Goal: Transaction & Acquisition: Purchase product/service

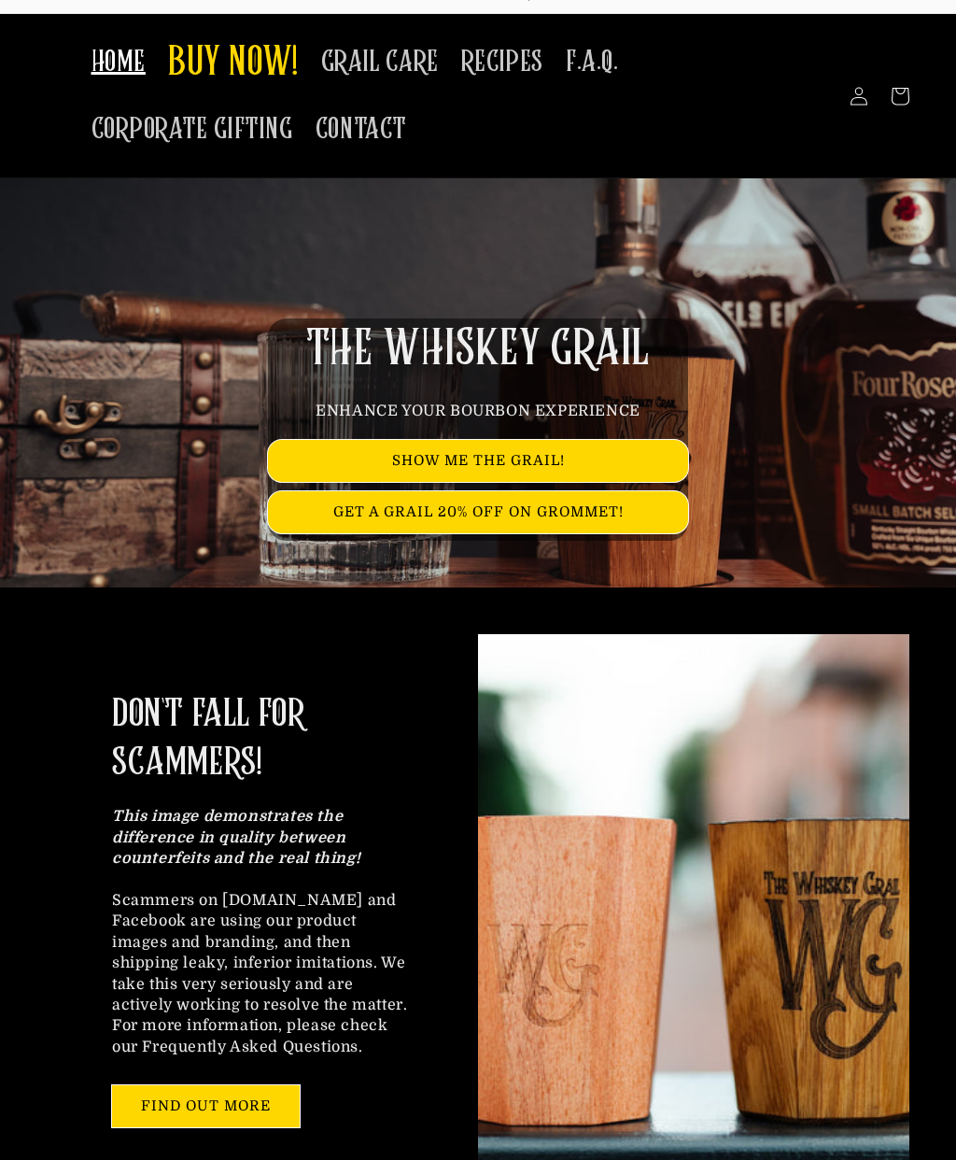
scroll to position [21, 0]
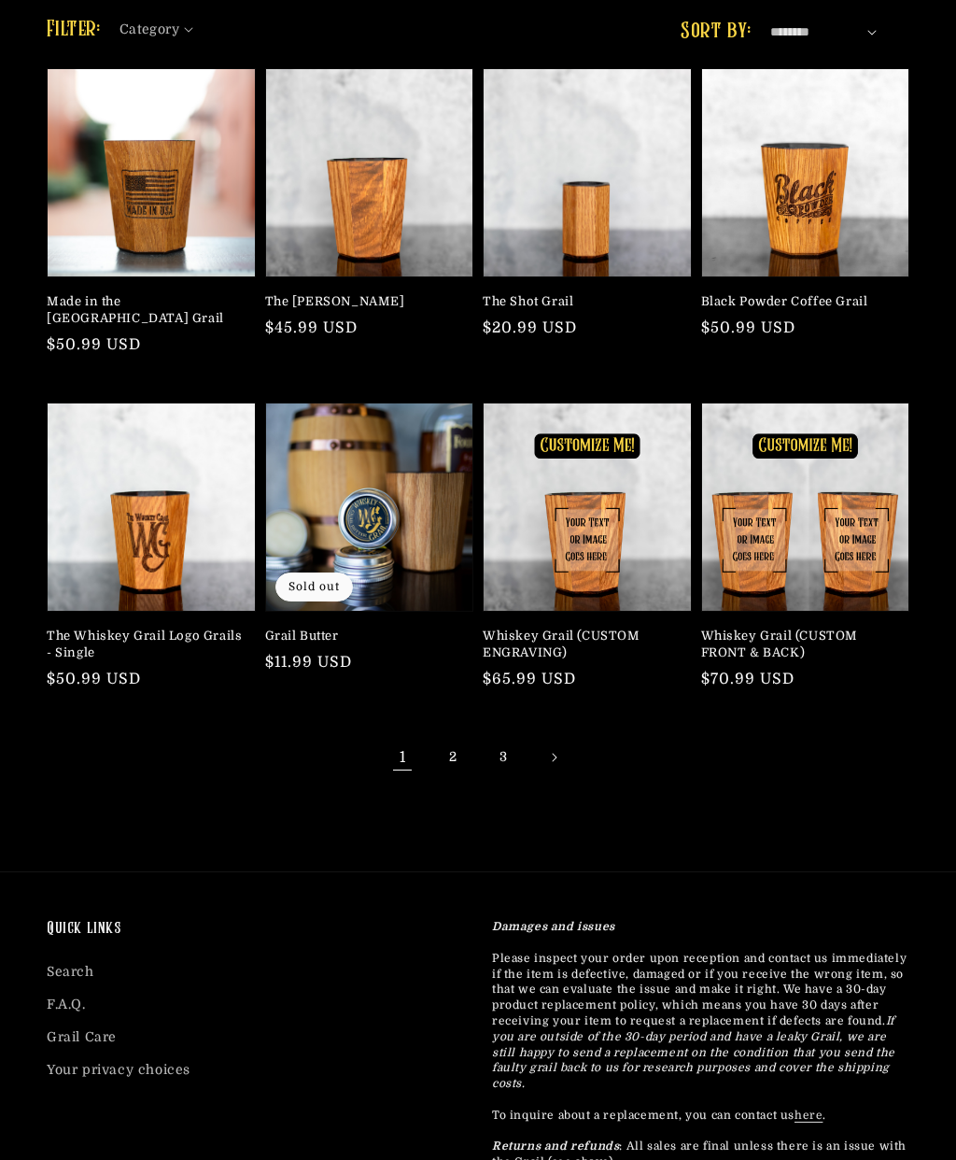
scroll to position [279, 0]
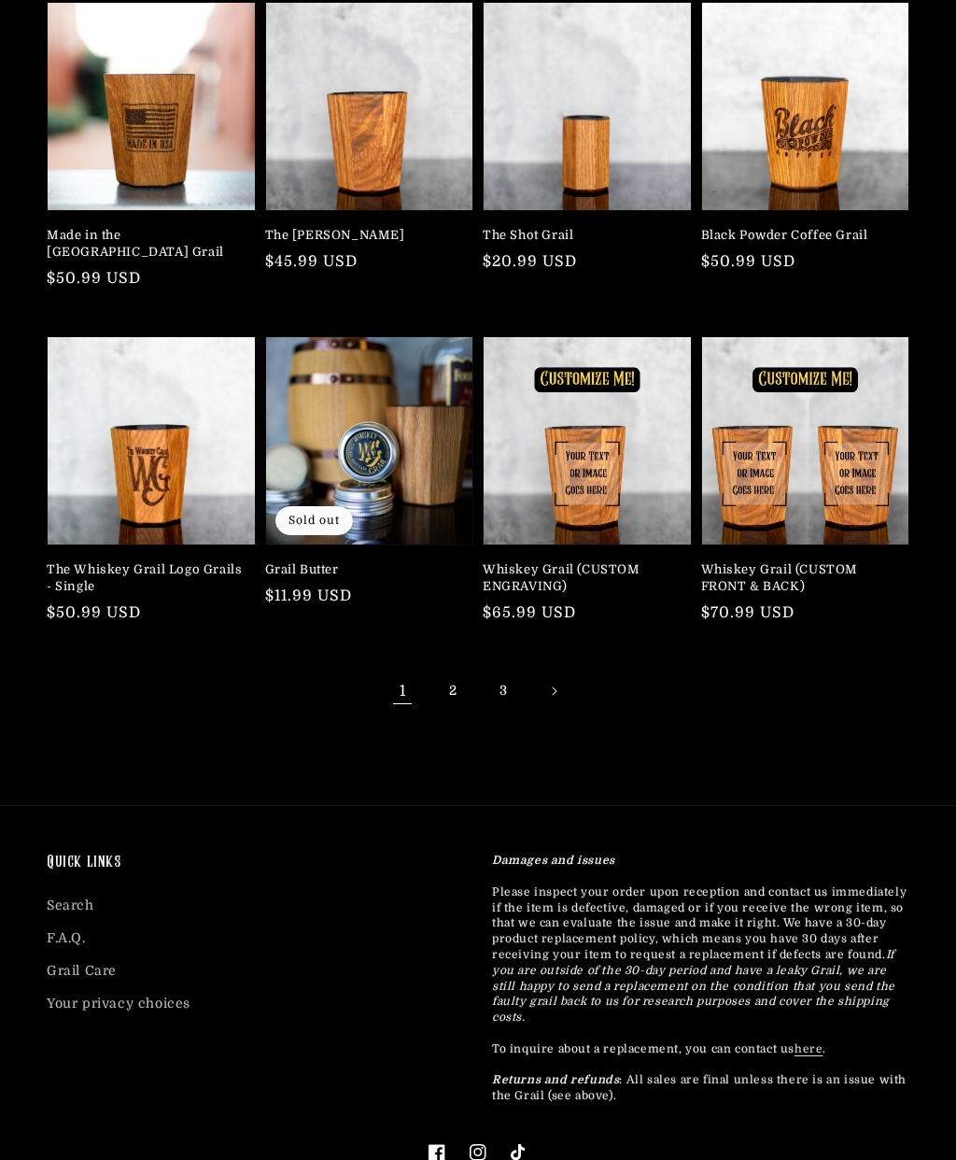
click at [446, 673] on link "2" at bounding box center [452, 691] width 41 height 41
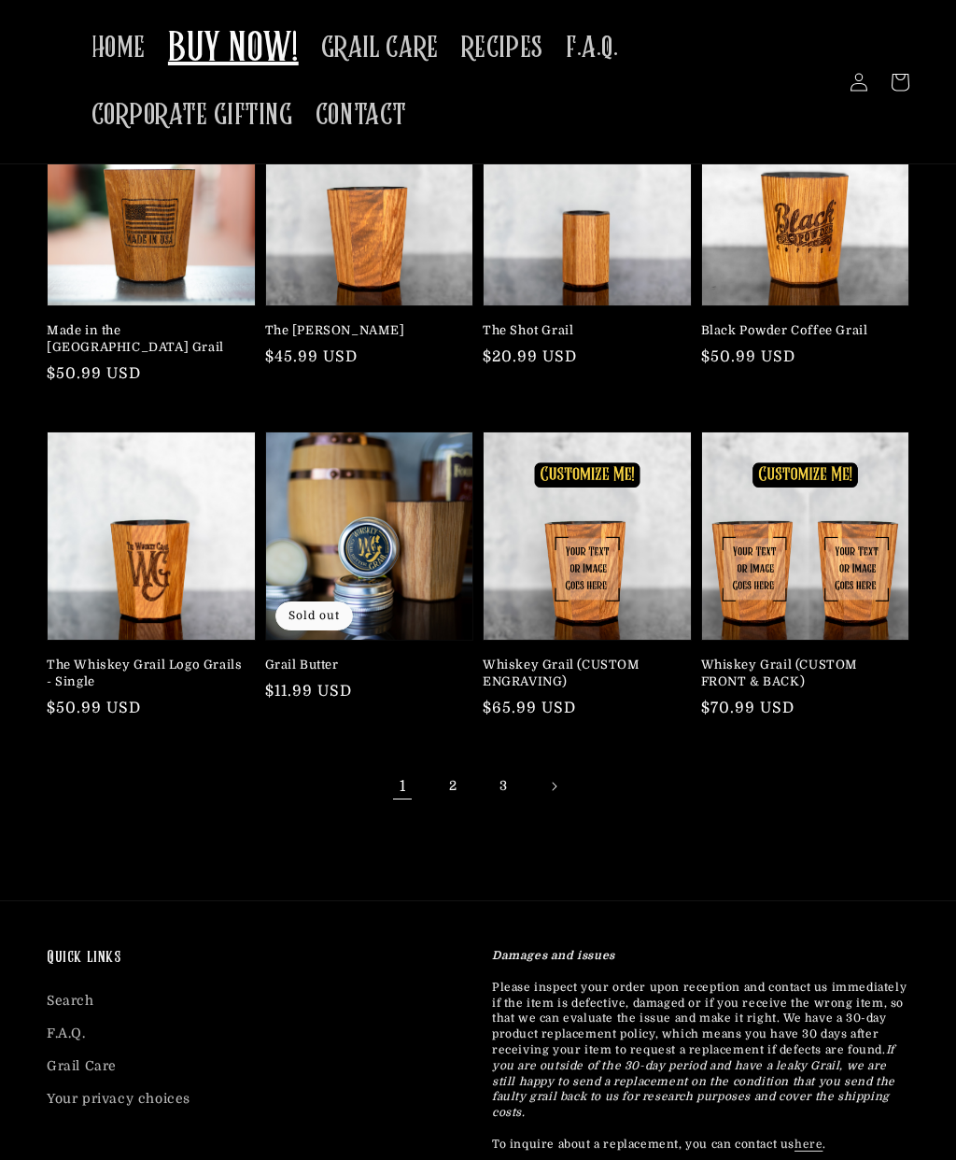
scroll to position [163, 0]
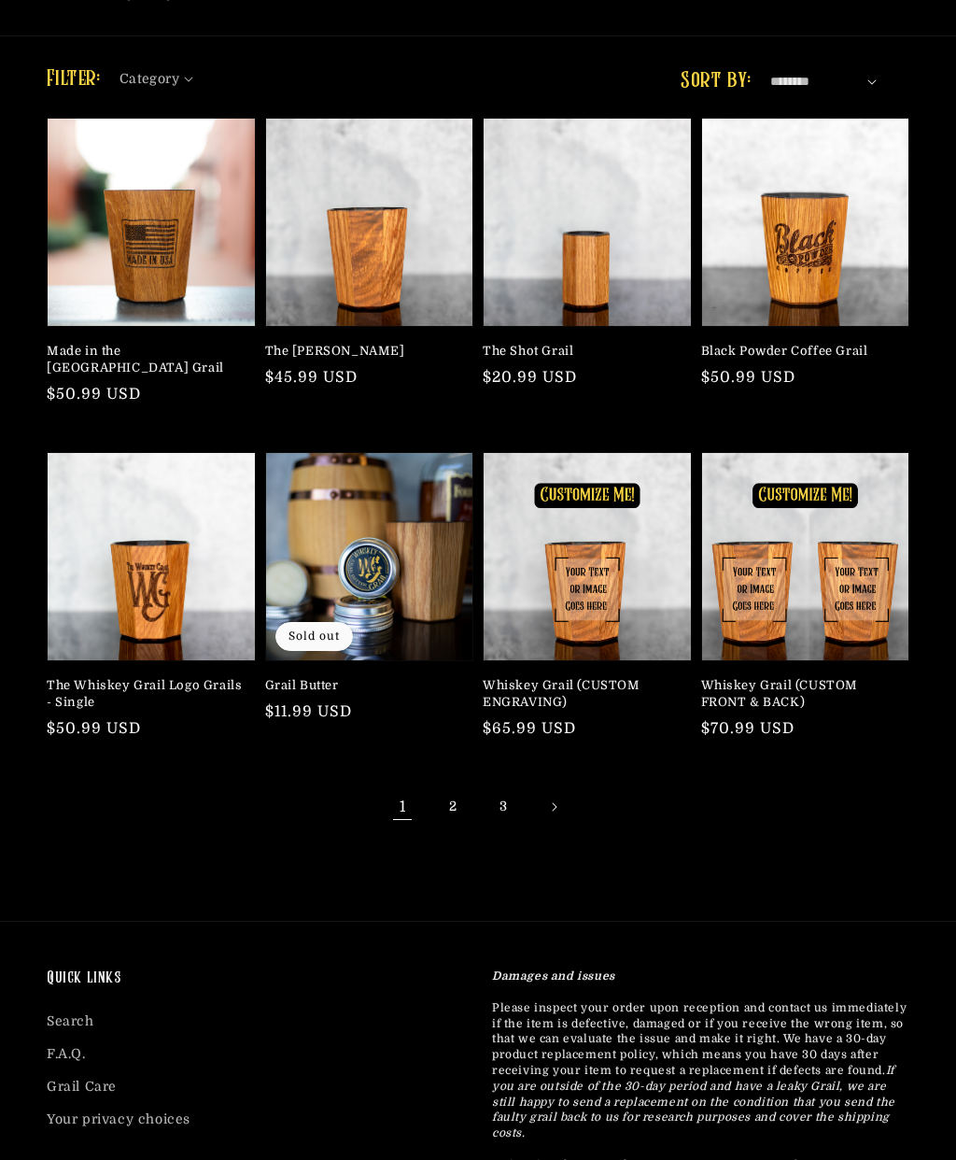
click at [116, 677] on link "The Whiskey Grail Logo Grails - Single" at bounding box center [146, 694] width 198 height 34
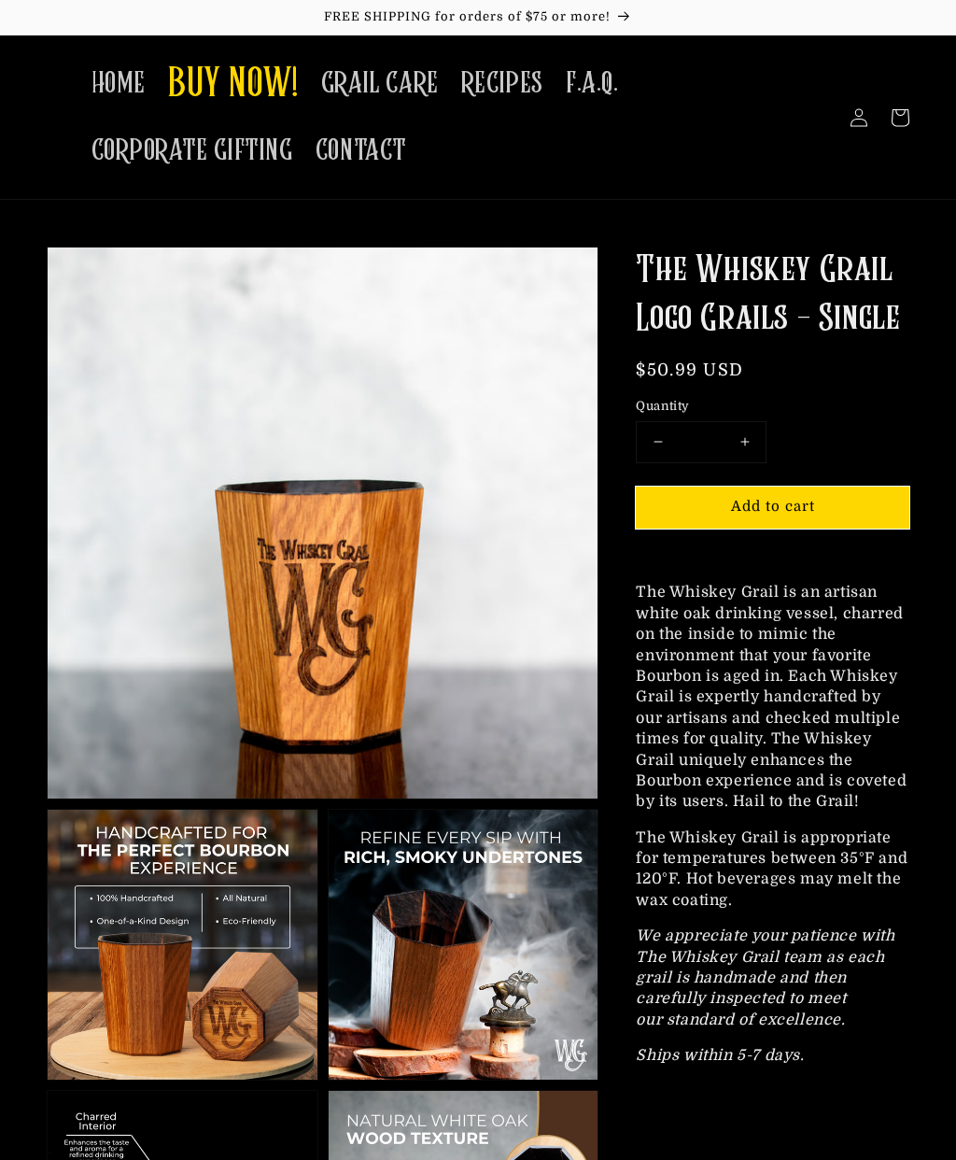
click at [783, 505] on span "Add to cart" at bounding box center [773, 506] width 84 height 17
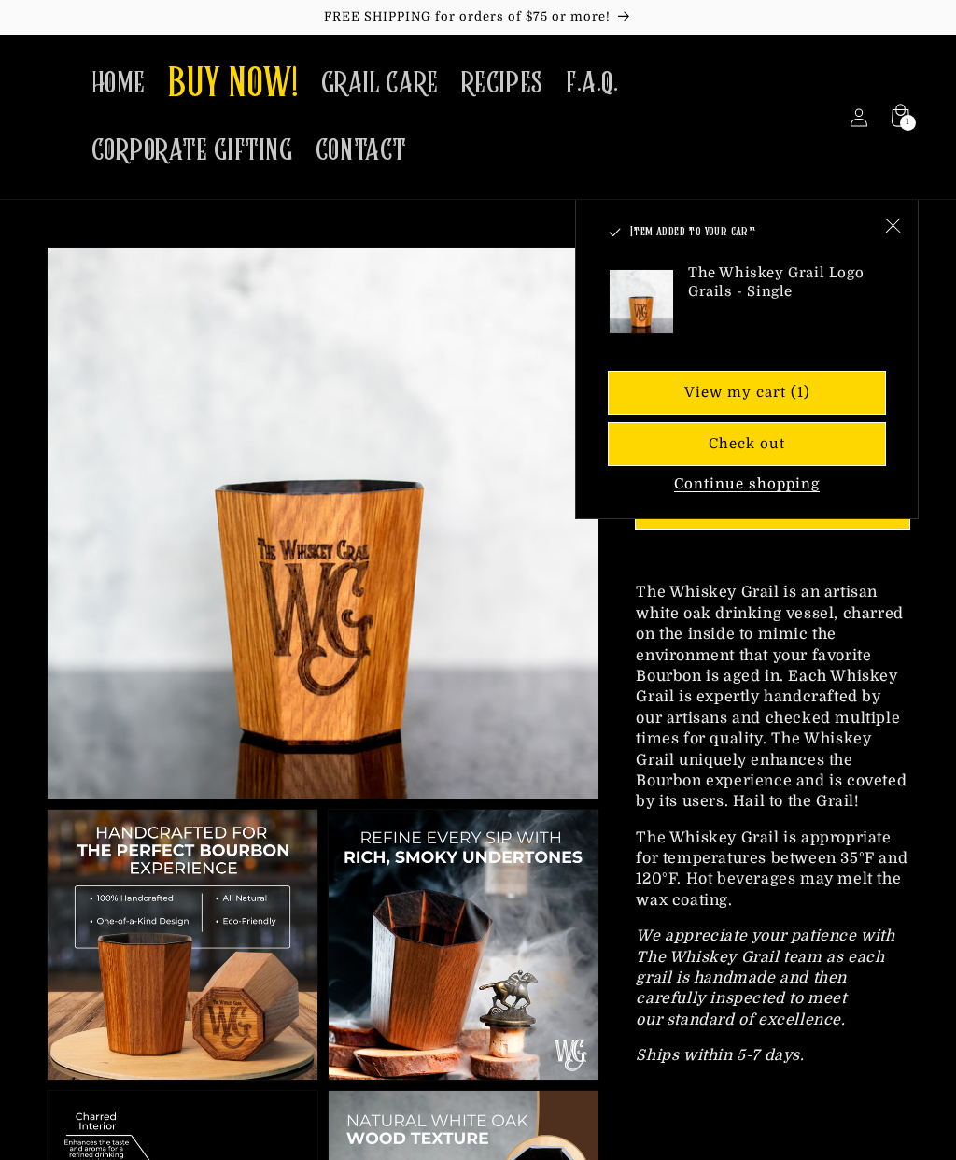
click at [782, 394] on link "View my cart (1)" at bounding box center [747, 393] width 276 height 42
